Goal: Task Accomplishment & Management: Manage account settings

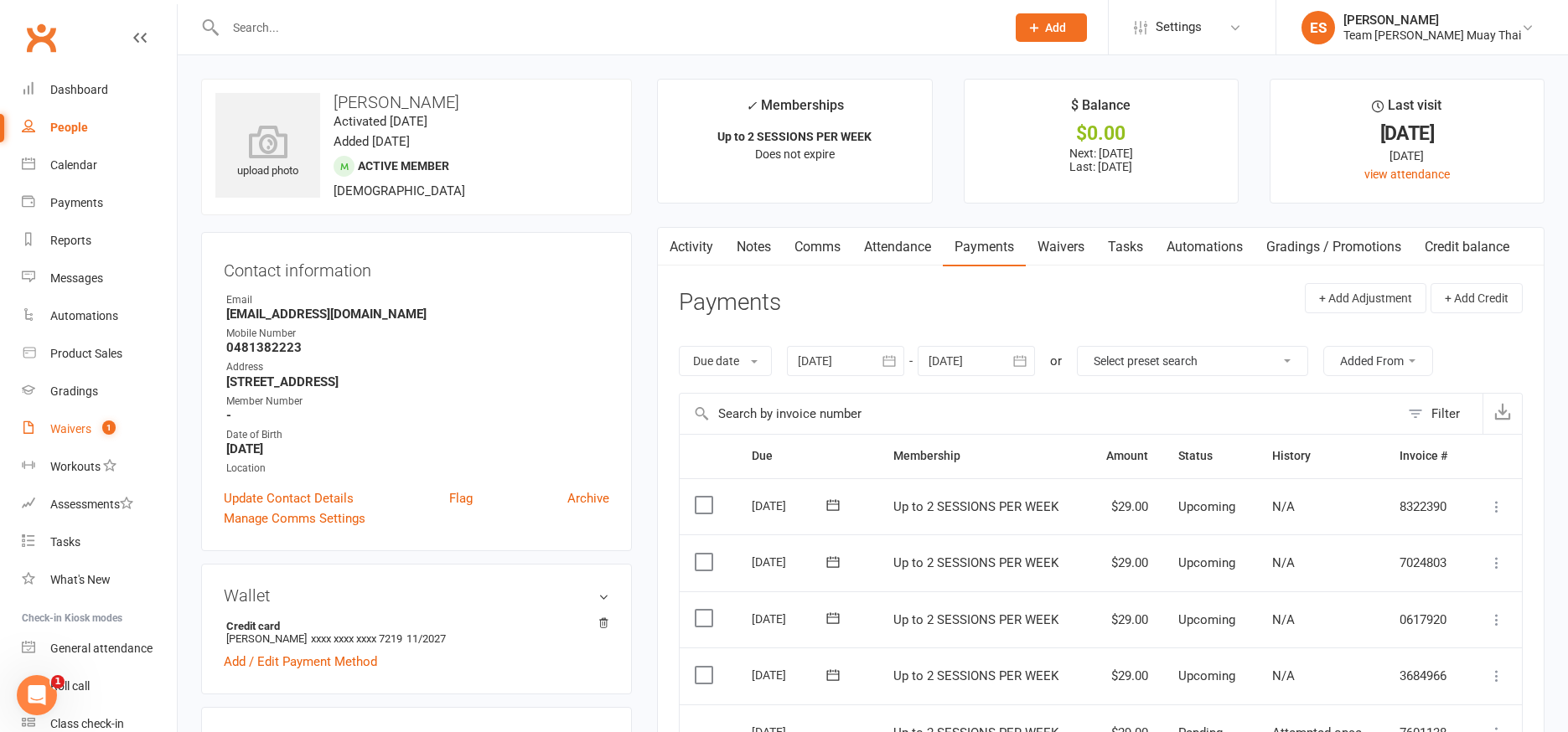
click at [67, 438] on link "Waivers 1" at bounding box center [99, 429] width 155 height 38
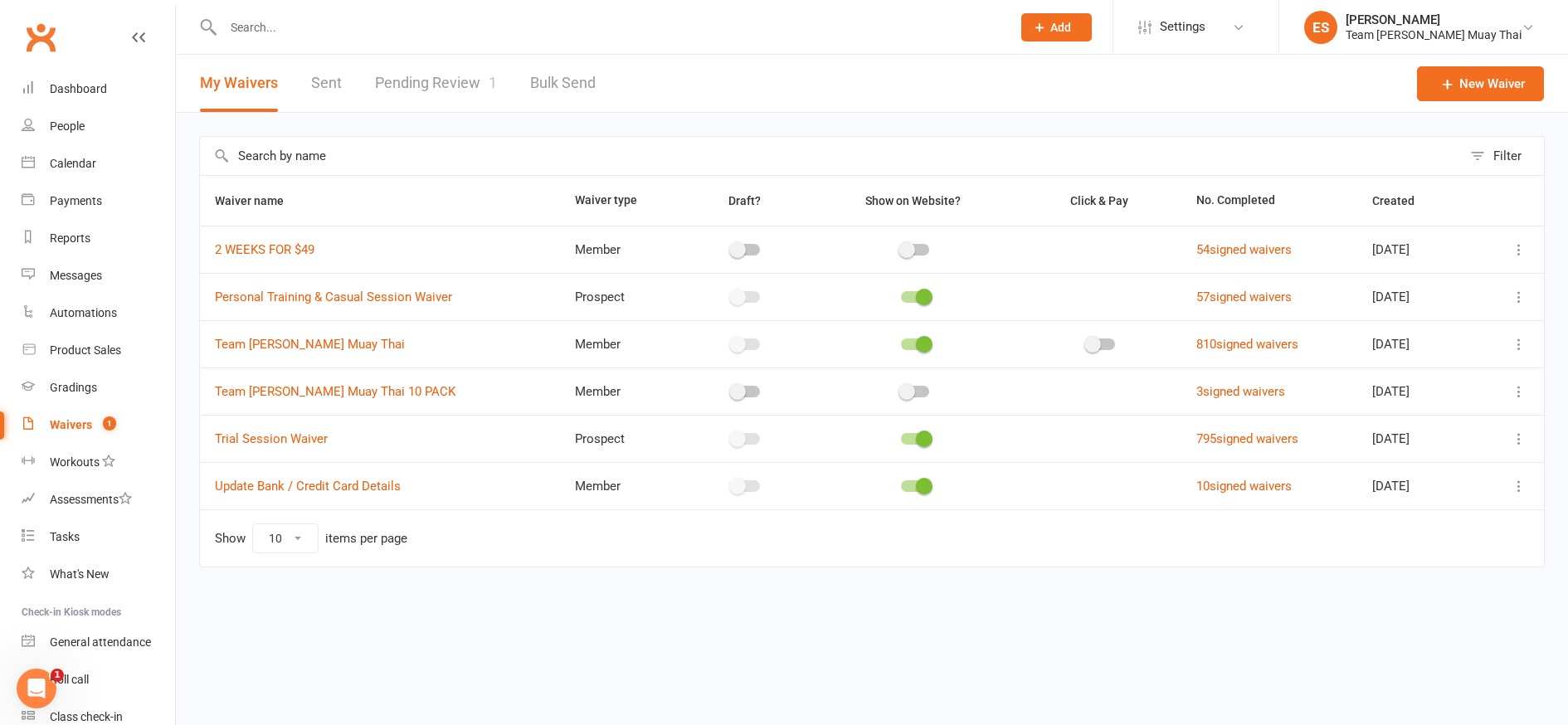
click at [450, 78] on link "Pending Review 1" at bounding box center [436, 83] width 122 height 57
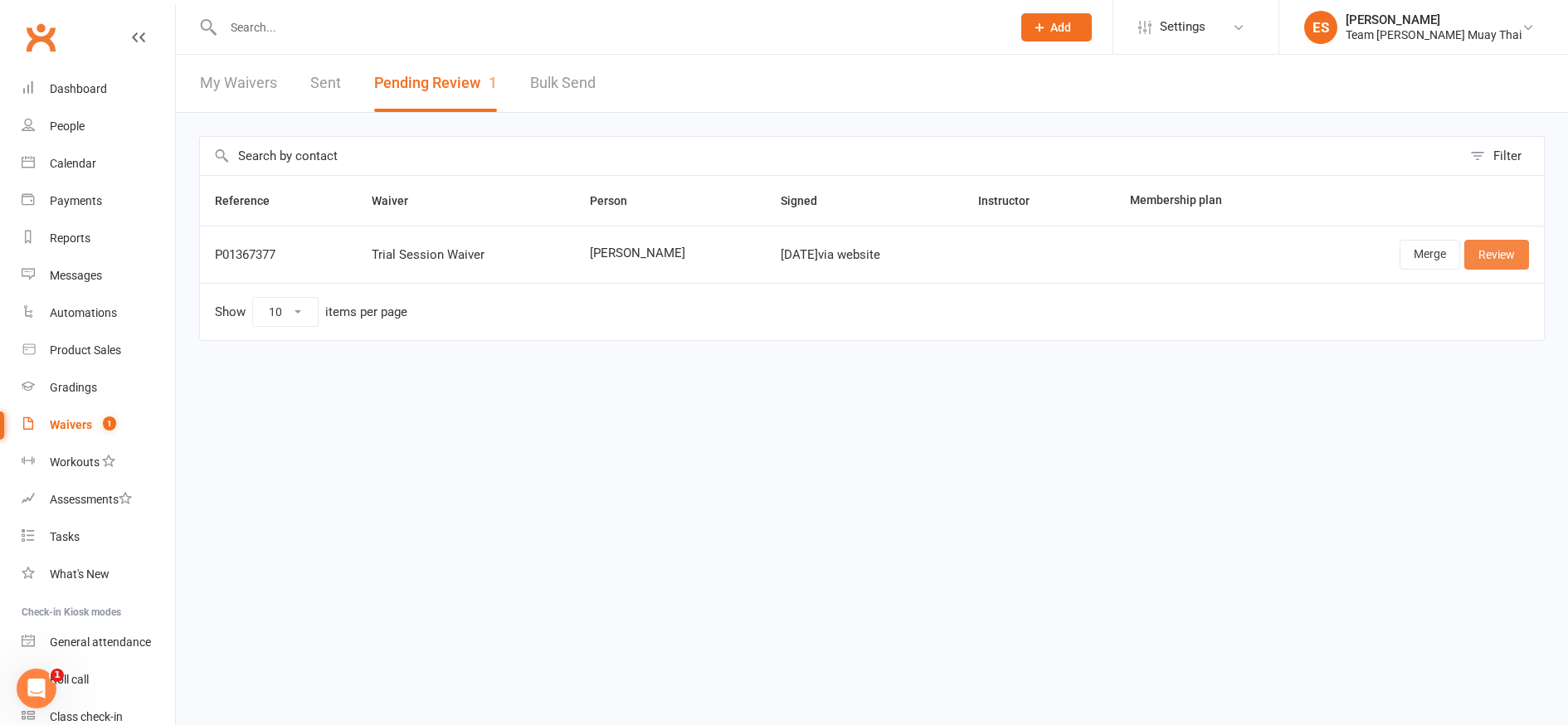
click at [1505, 250] on link "Review" at bounding box center [1497, 254] width 65 height 30
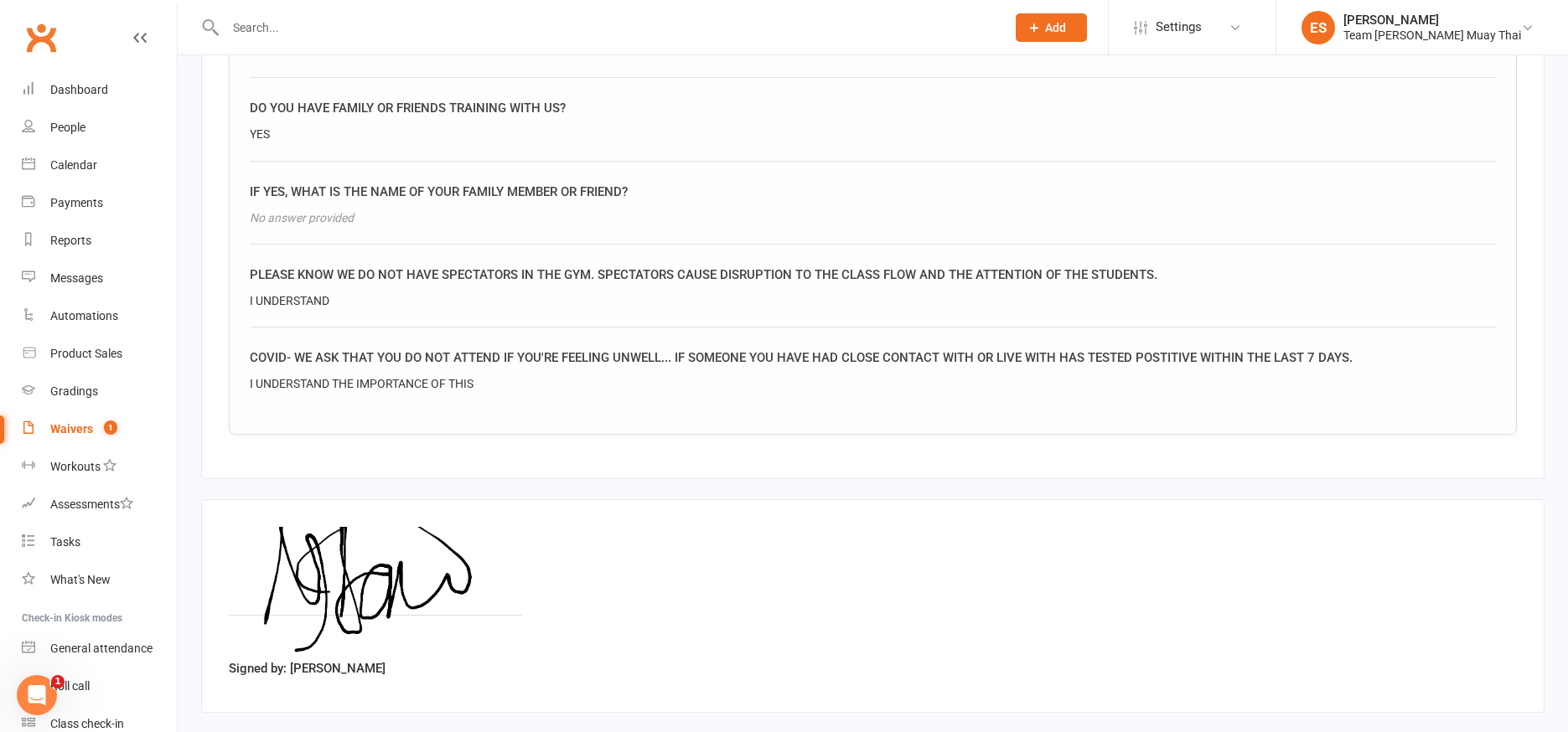
scroll to position [1842, 0]
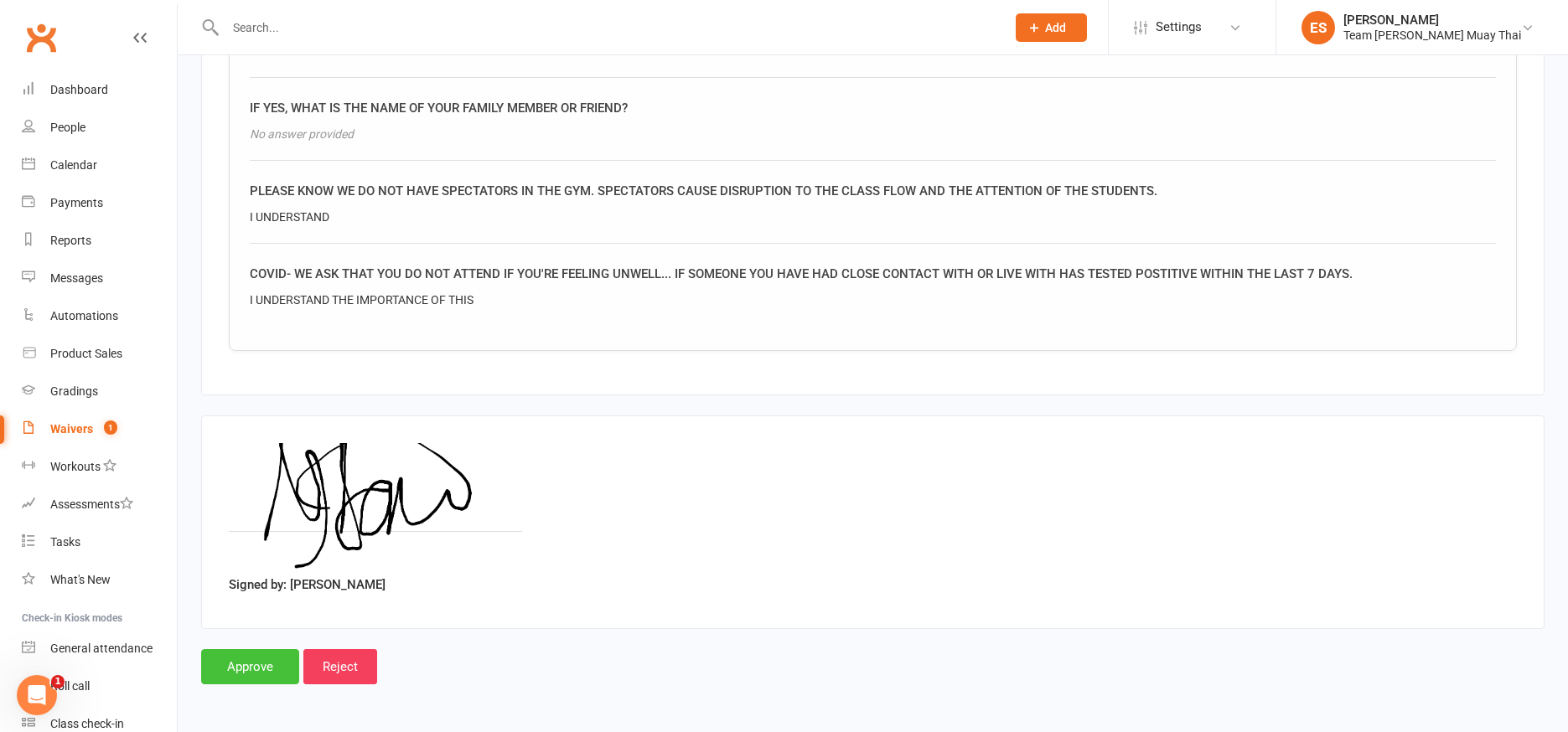
click at [235, 676] on input "Approve" at bounding box center [250, 667] width 98 height 35
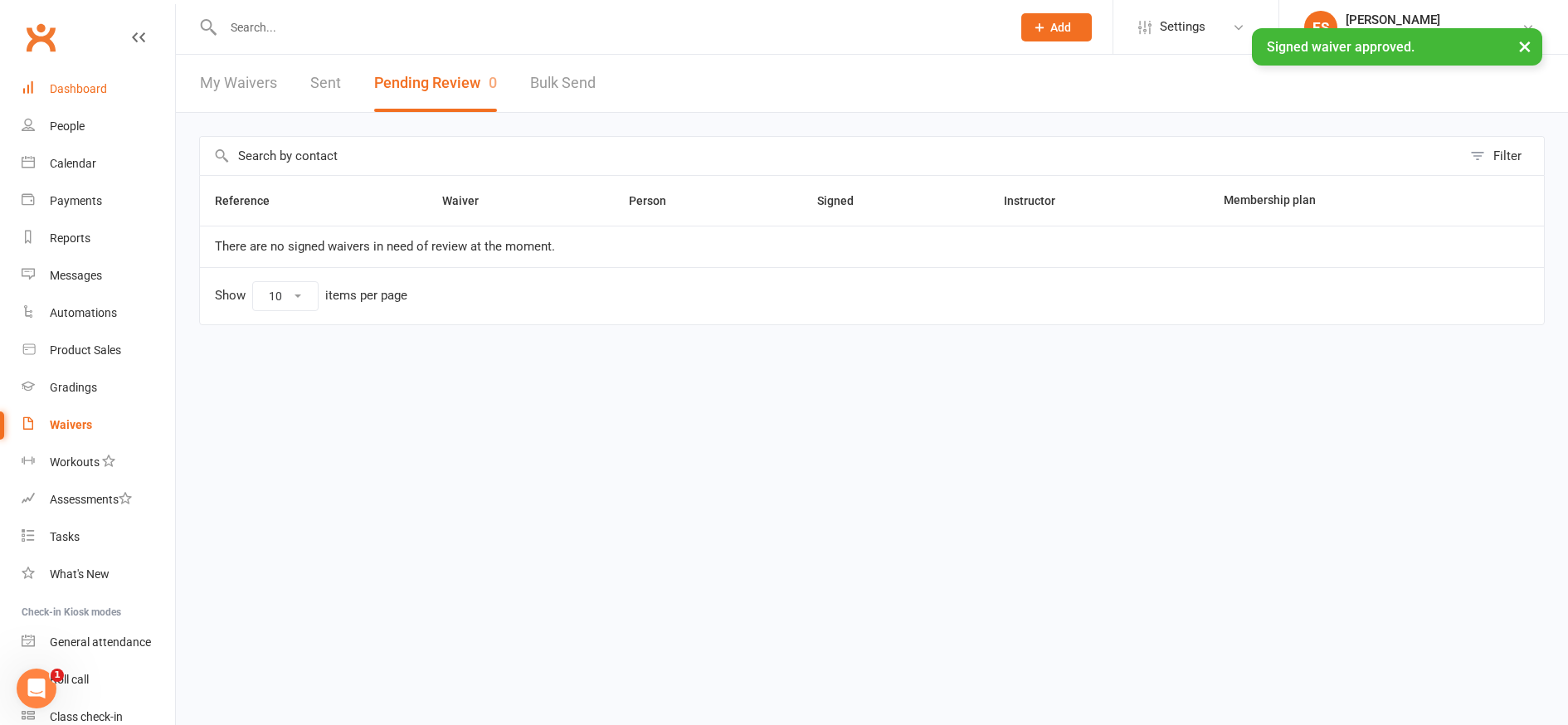
click at [70, 91] on div "Dashboard" at bounding box center [78, 89] width 57 height 13
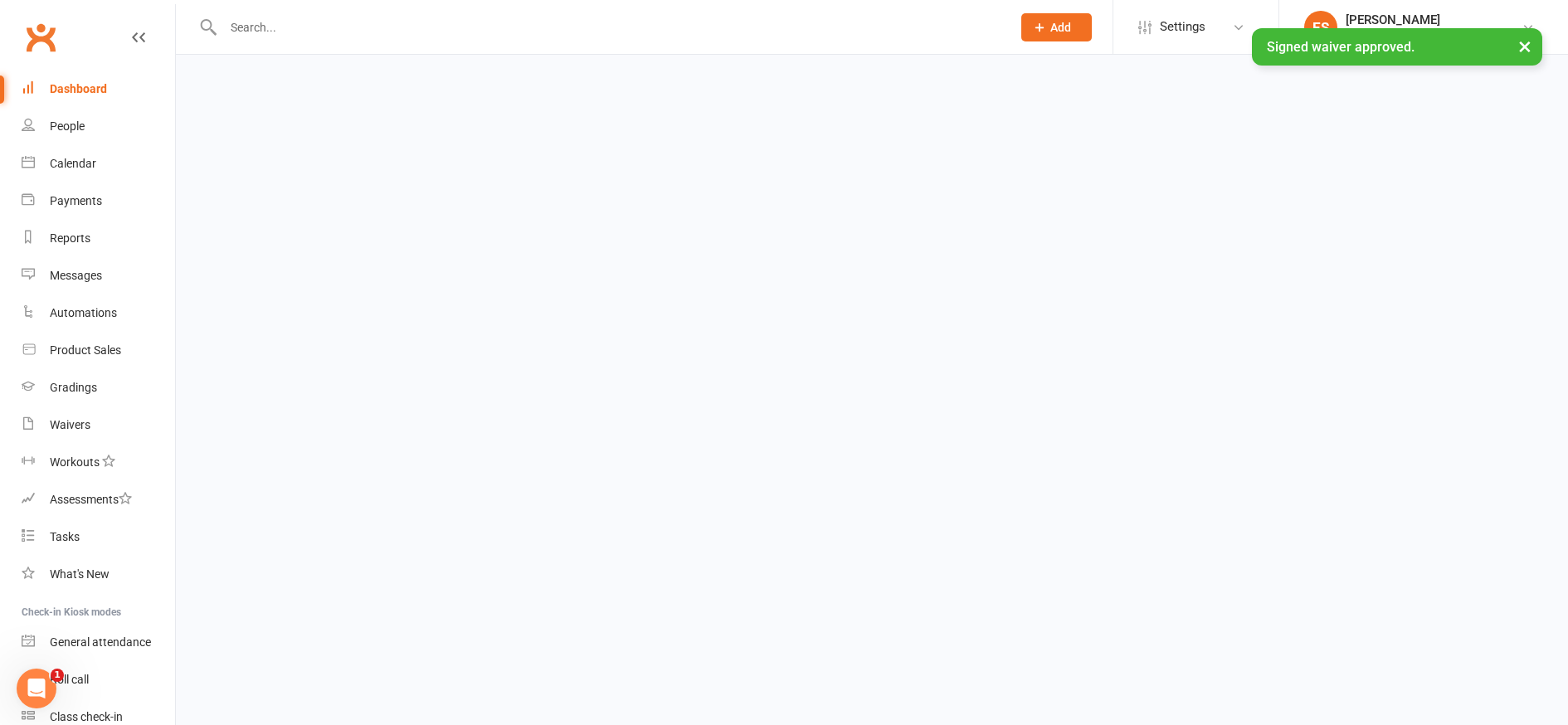
click at [335, 25] on input "text" at bounding box center [609, 27] width 781 height 23
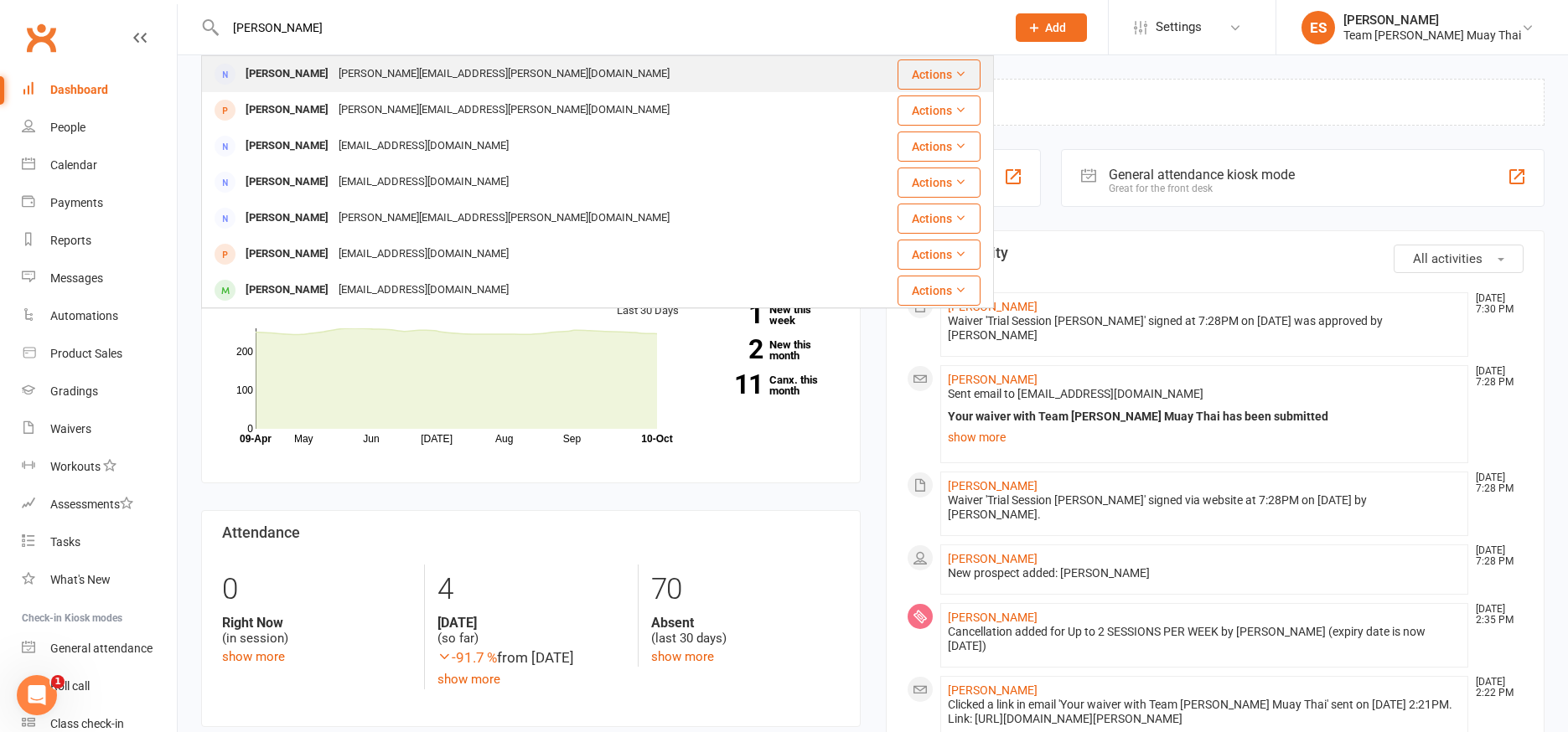
type input "[PERSON_NAME]"
click at [267, 79] on div "[PERSON_NAME]" at bounding box center [287, 75] width 93 height 25
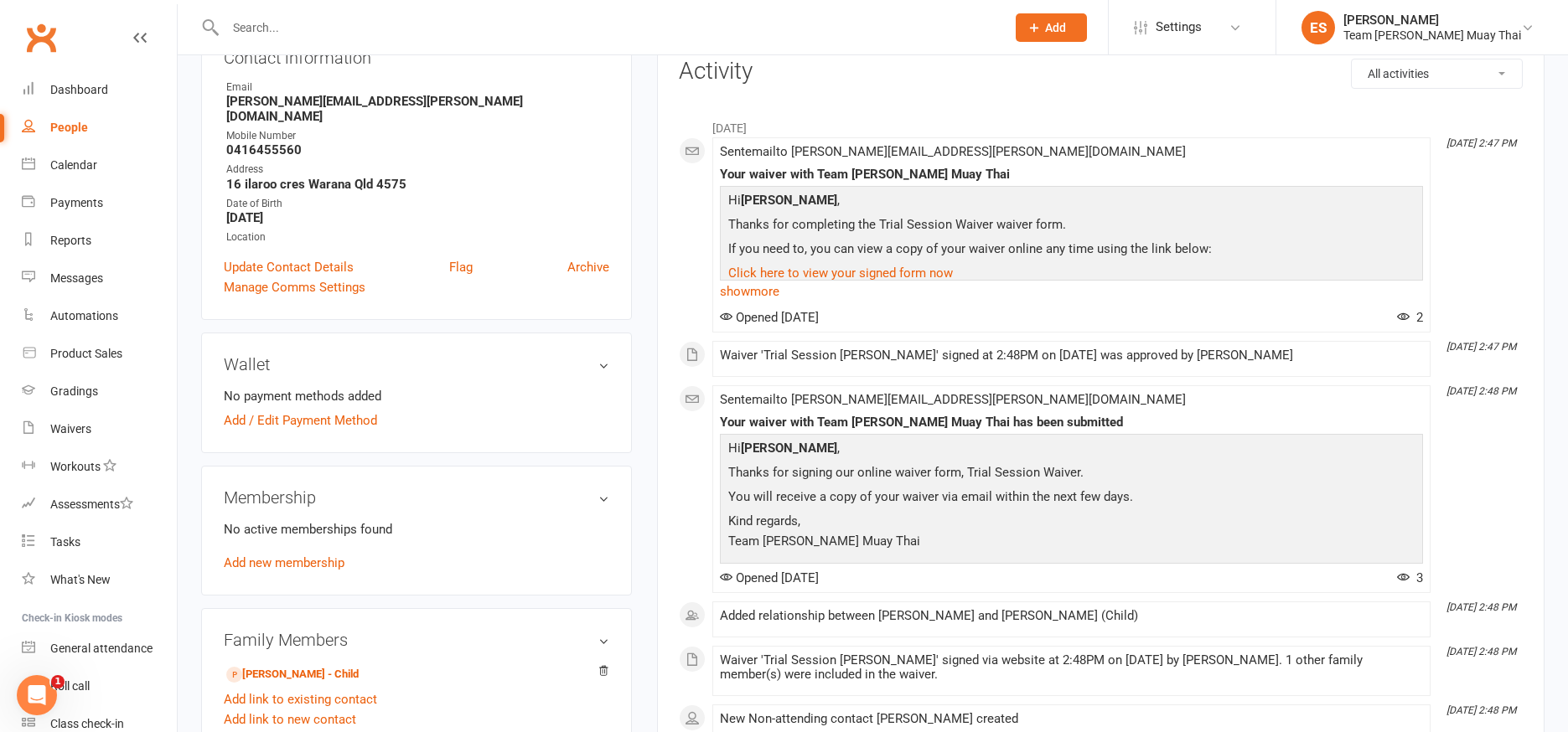
scroll to position [211, 0]
click at [267, 664] on link "[PERSON_NAME] - Child" at bounding box center [292, 673] width 132 height 18
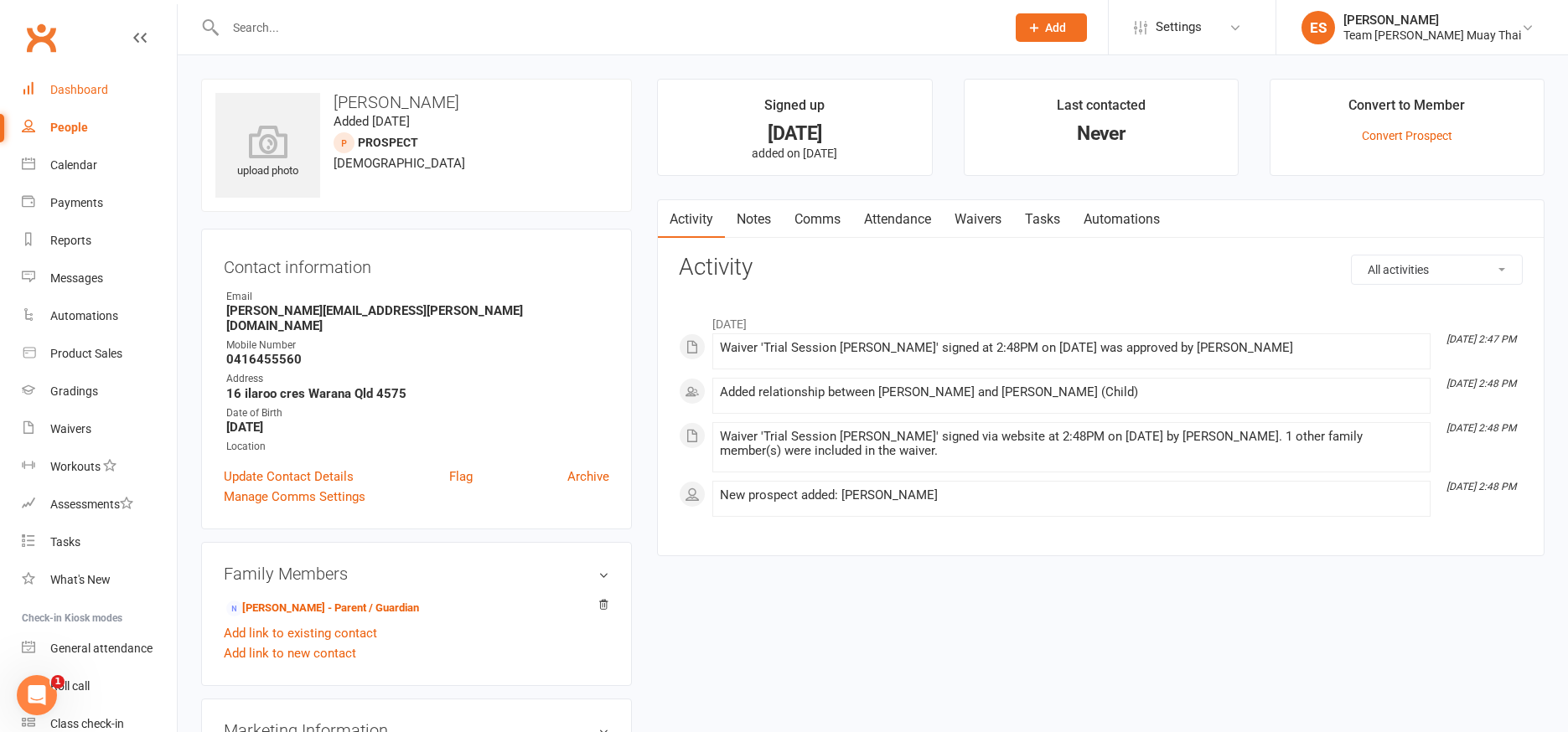
click at [75, 89] on div "Dashboard" at bounding box center [79, 89] width 58 height 13
